Goal: Task Accomplishment & Management: Use online tool/utility

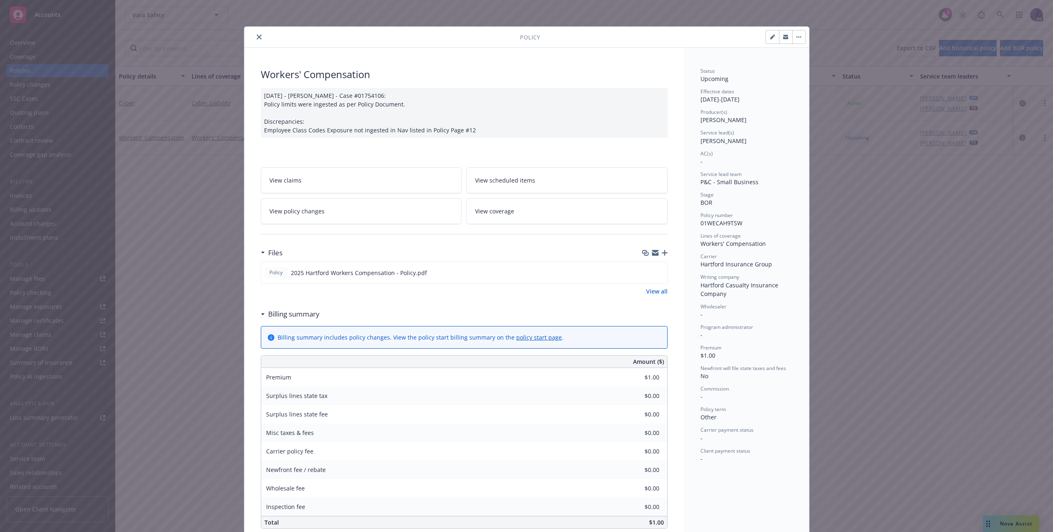
click at [257, 35] on icon "close" at bounding box center [259, 37] width 5 height 5
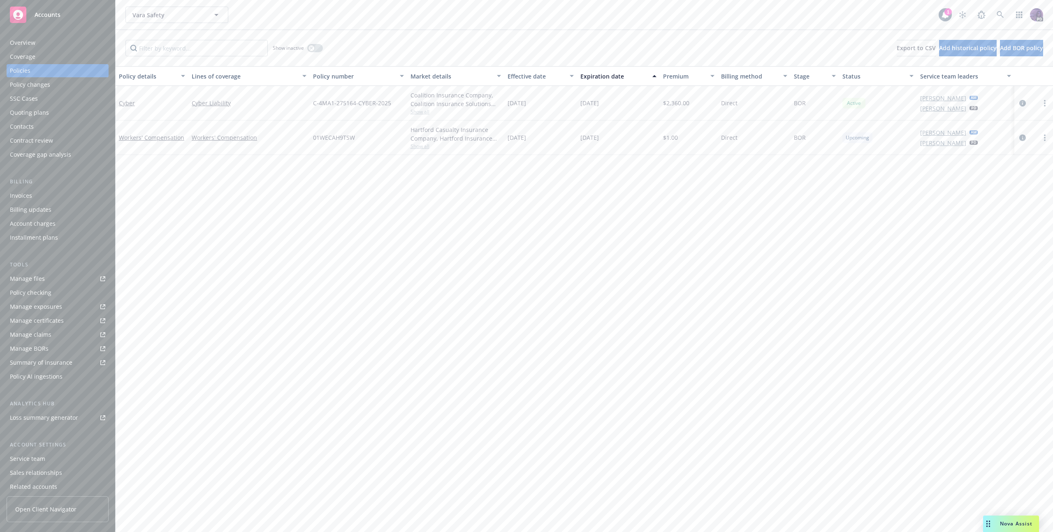
click at [55, 379] on div "Policy AI ingestions" at bounding box center [36, 376] width 53 height 13
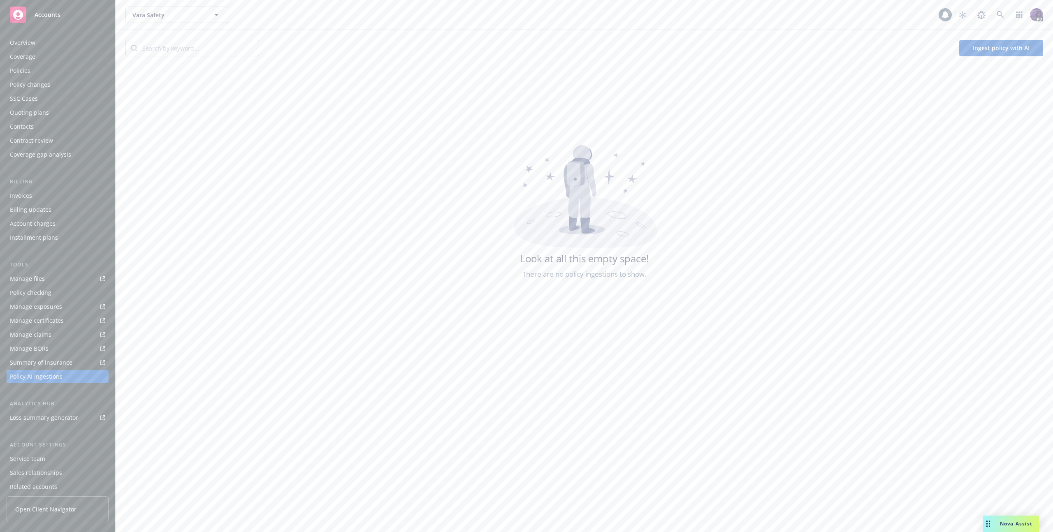
scroll to position [32, 0]
